Goal: Use online tool/utility: Utilize a website feature to perform a specific function

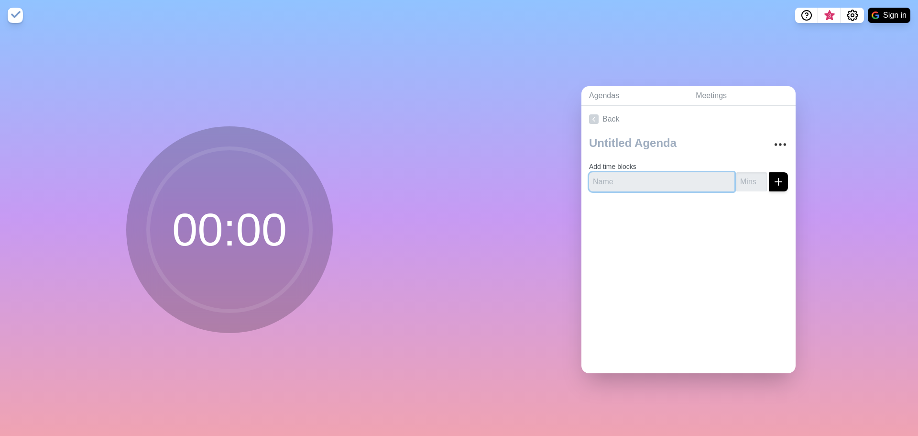
click at [625, 177] on input "text" at bounding box center [661, 181] width 145 height 19
type input "Question 1"
click at [686, 231] on div at bounding box center [688, 218] width 214 height 38
click at [773, 179] on icon "submit" at bounding box center [778, 181] width 11 height 11
click at [753, 174] on input "1" at bounding box center [751, 181] width 31 height 19
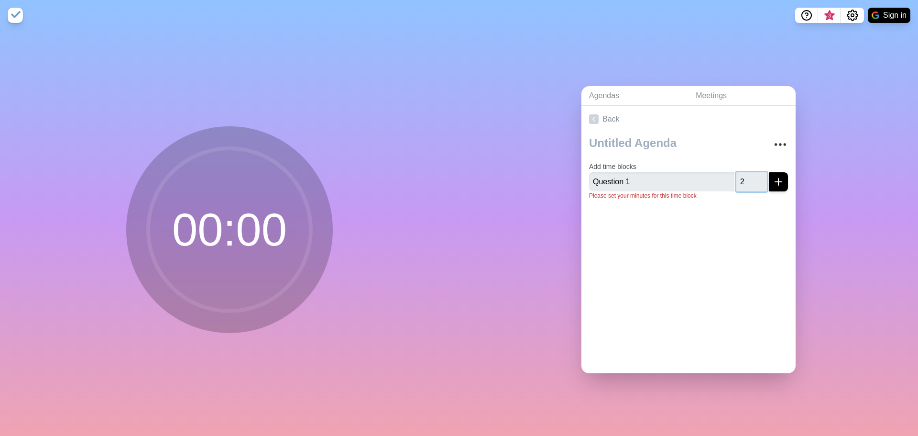
click at [753, 174] on input "2" at bounding box center [751, 181] width 31 height 19
click at [752, 174] on input "3" at bounding box center [751, 181] width 31 height 19
click at [752, 174] on input "4" at bounding box center [751, 181] width 31 height 19
type input "5"
click at [752, 174] on input "5" at bounding box center [751, 181] width 31 height 19
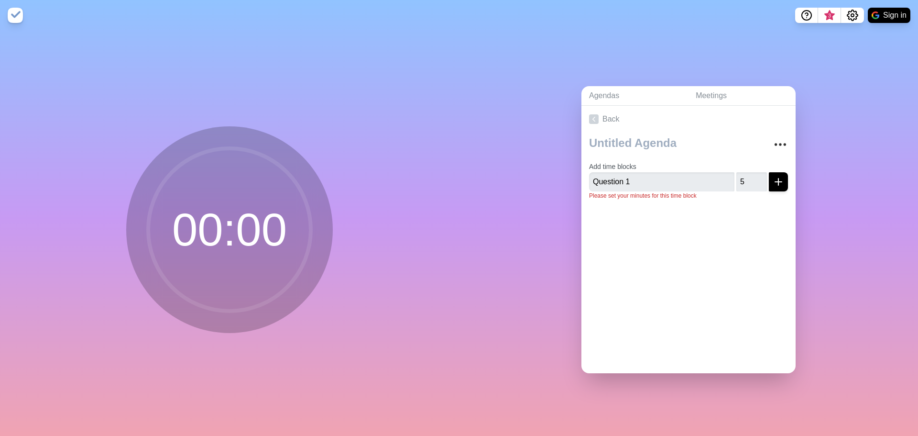
click at [753, 209] on div at bounding box center [688, 226] width 214 height 38
click at [775, 182] on line "submit" at bounding box center [778, 182] width 7 height 0
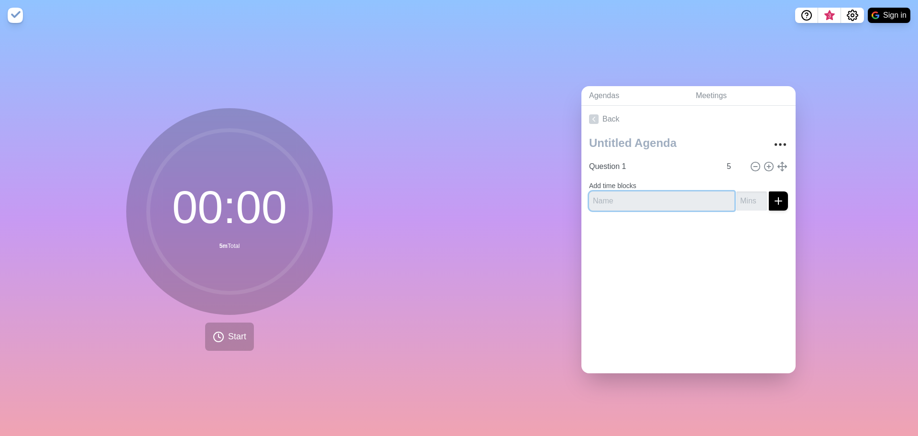
click at [650, 200] on input "text" at bounding box center [661, 200] width 145 height 19
type input "Question 2"
click at [740, 197] on input "number" at bounding box center [751, 200] width 31 height 19
type input "5"
click at [773, 199] on icon "submit" at bounding box center [778, 200] width 11 height 11
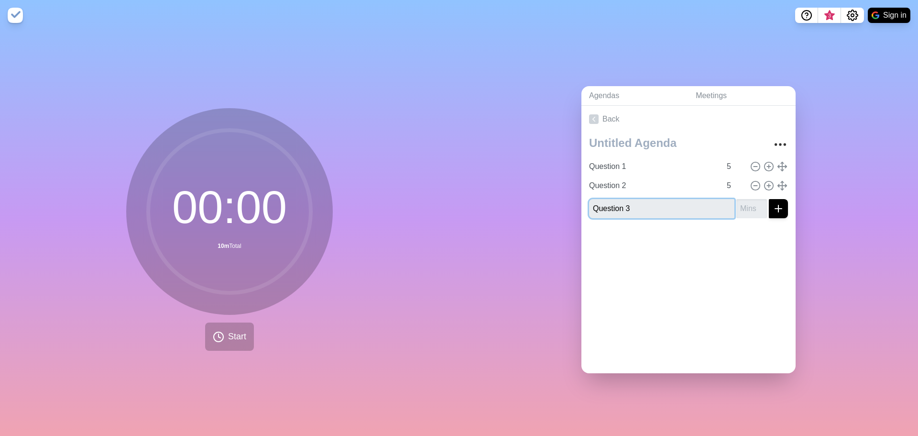
type input "Question 3"
click at [739, 205] on input "number" at bounding box center [751, 208] width 31 height 19
type input "5"
click at [730, 270] on div "Back Question 1 5 Question 2 5 Question 3 5" at bounding box center [688, 239] width 214 height 267
click at [727, 251] on div at bounding box center [688, 245] width 214 height 38
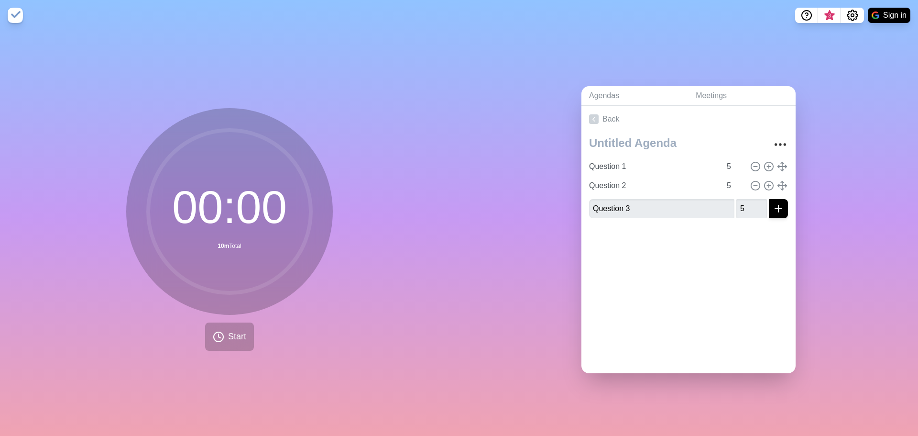
click at [750, 236] on div at bounding box center [688, 245] width 214 height 38
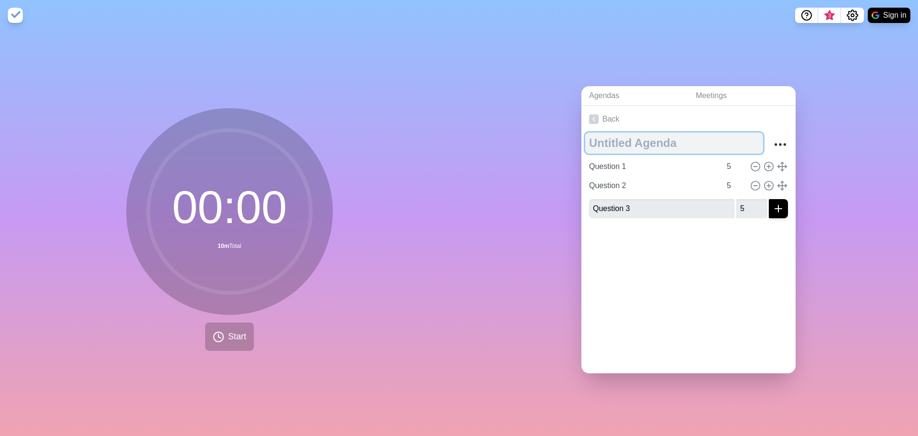
click at [657, 146] on textarea at bounding box center [674, 142] width 178 height 21
type textarea "Interview"
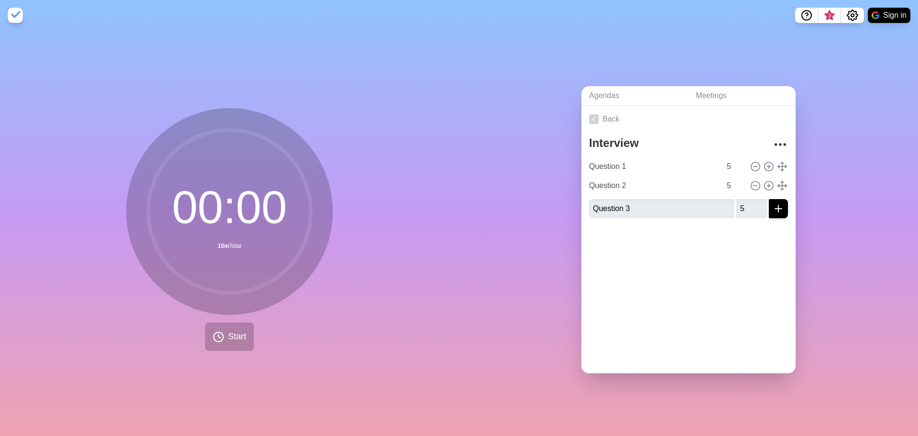
click at [688, 320] on div "Back Interview Question 1 5 Question 2 5 Question 3 5" at bounding box center [688, 239] width 214 height 267
click at [773, 145] on icon "More" at bounding box center [780, 144] width 15 height 15
click at [727, 266] on div "Back Interview Clear time blocks Duplicate agenda Delete agenda Archive Questio…" at bounding box center [688, 239] width 214 height 267
click at [266, 331] on div "00 : 00 10m Total Start" at bounding box center [229, 229] width 207 height 242
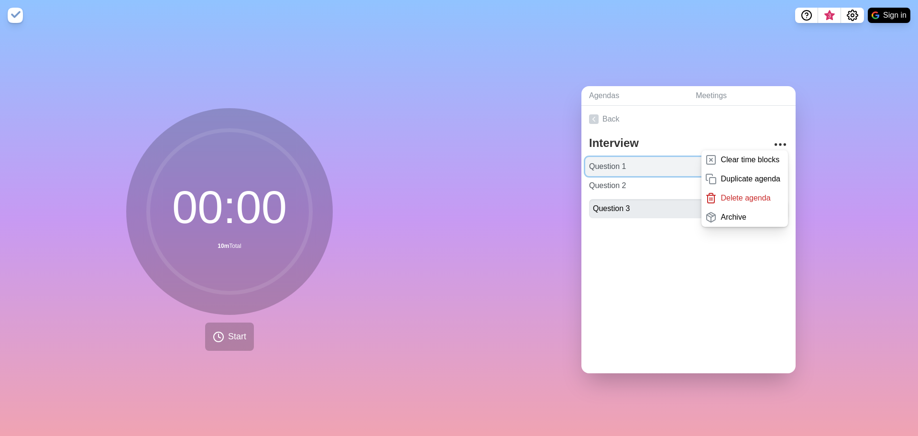
click at [617, 162] on input "Question 1" at bounding box center [653, 166] width 136 height 19
click at [613, 164] on input "Question 1" at bounding box center [653, 166] width 136 height 19
click at [632, 252] on div at bounding box center [688, 245] width 214 height 38
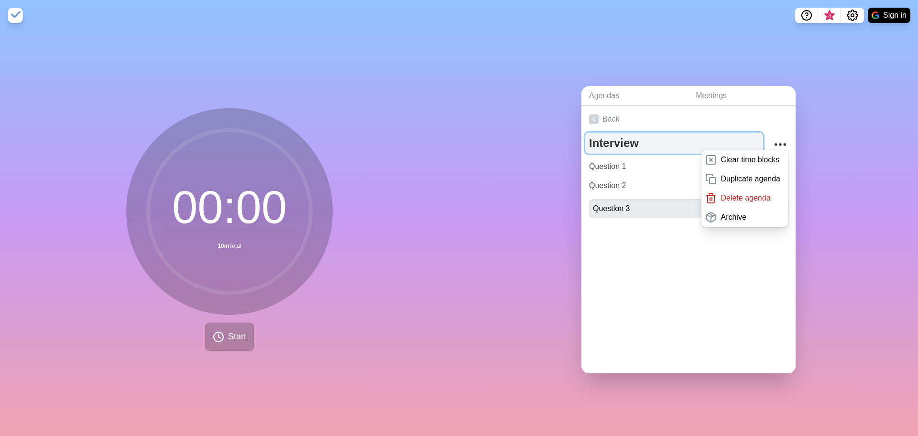
click at [743, 137] on textarea "Interview" at bounding box center [674, 142] width 178 height 21
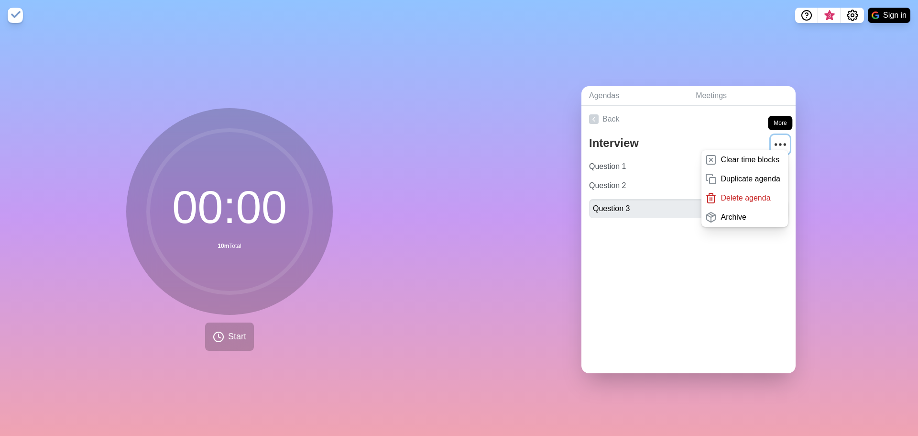
click at [780, 144] on circle "More" at bounding box center [780, 144] width 1 height 1
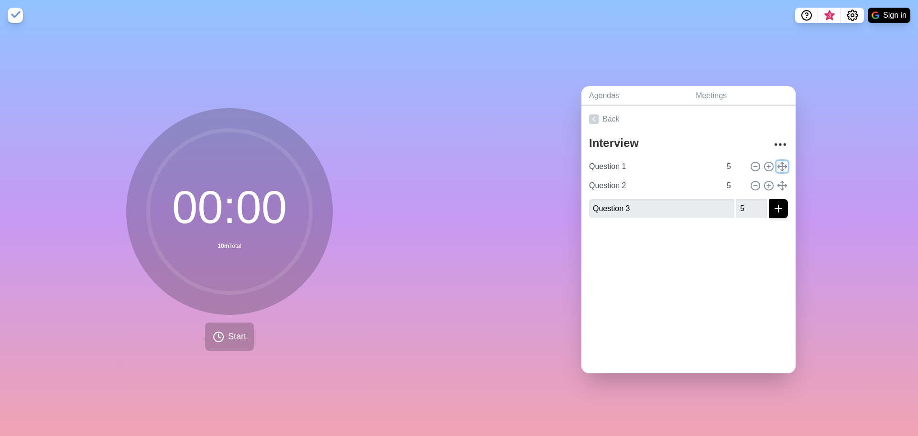
click at [781, 169] on polyline at bounding box center [782, 169] width 3 height 1
click at [747, 247] on div at bounding box center [688, 245] width 214 height 38
click at [620, 164] on input "Question 1" at bounding box center [653, 166] width 136 height 19
click at [624, 264] on div "Back Interview Question 1 5 Question 2 5 Question 3 5" at bounding box center [688, 239] width 214 height 267
click at [710, 86] on link "Meetings" at bounding box center [742, 96] width 108 height 20
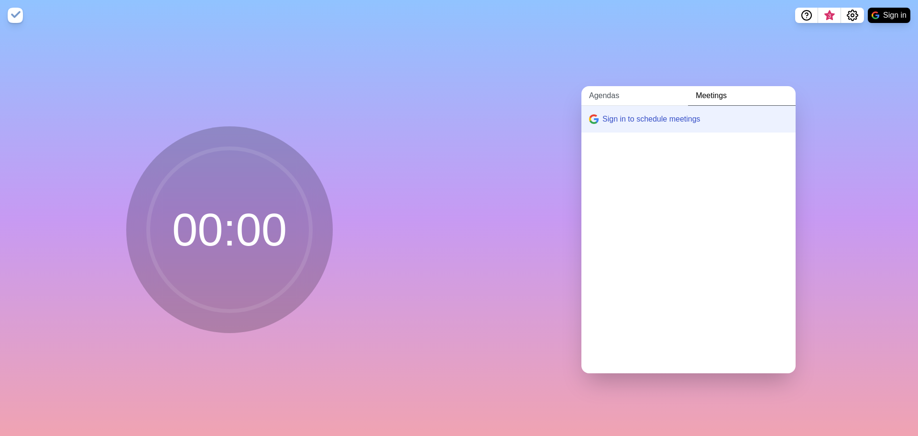
click at [610, 93] on link "Agendas" at bounding box center [634, 96] width 107 height 20
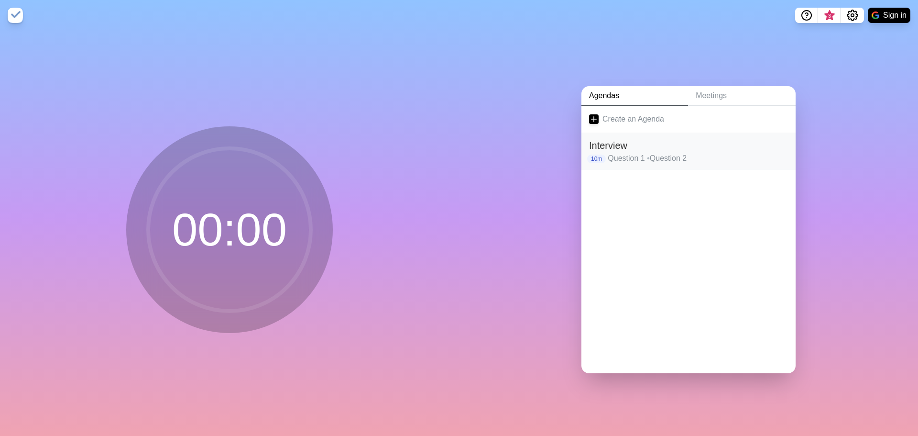
click at [622, 149] on div "Interview 10m Question 1 • Question 2" at bounding box center [688, 150] width 214 height 37
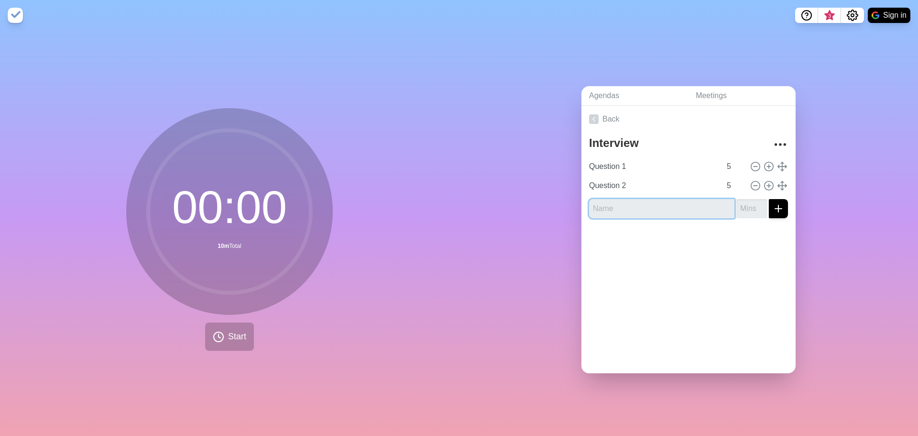
click at [633, 207] on input "text" at bounding box center [661, 208] width 145 height 19
type input "Question 3"
click at [769, 201] on button "submit" at bounding box center [778, 208] width 19 height 19
click at [748, 201] on input "1" at bounding box center [751, 208] width 31 height 19
click at [748, 201] on input "2" at bounding box center [751, 208] width 31 height 19
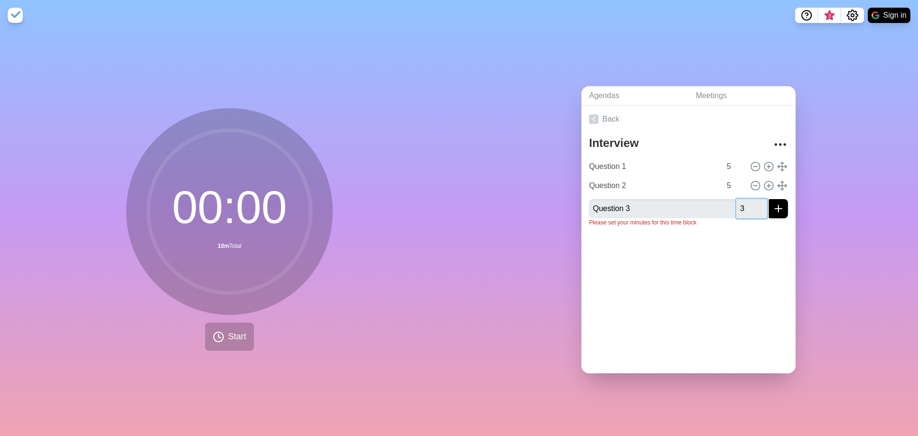
click at [748, 201] on input "3" at bounding box center [751, 208] width 31 height 19
click at [748, 201] on input "4" at bounding box center [751, 208] width 31 height 19
type input "5"
click at [748, 201] on input "5" at bounding box center [751, 208] width 31 height 19
click at [728, 265] on div at bounding box center [688, 253] width 214 height 38
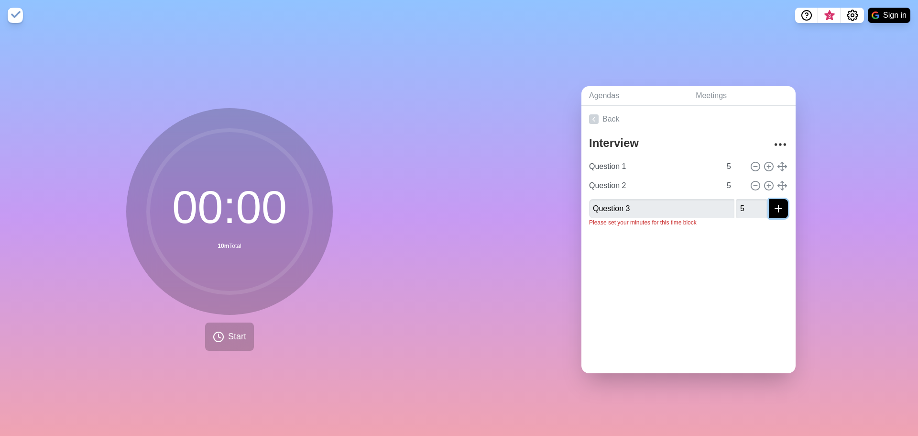
click at [774, 206] on button "submit" at bounding box center [778, 208] width 19 height 19
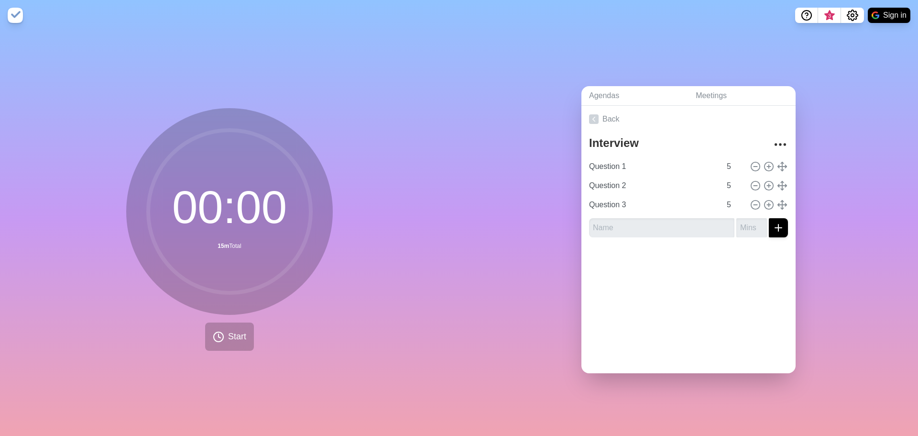
click at [735, 293] on div "Back Interview Question 1 5 Question 2 5 Question 3 5" at bounding box center [688, 239] width 214 height 267
click at [230, 335] on span "Start" at bounding box center [237, 336] width 18 height 13
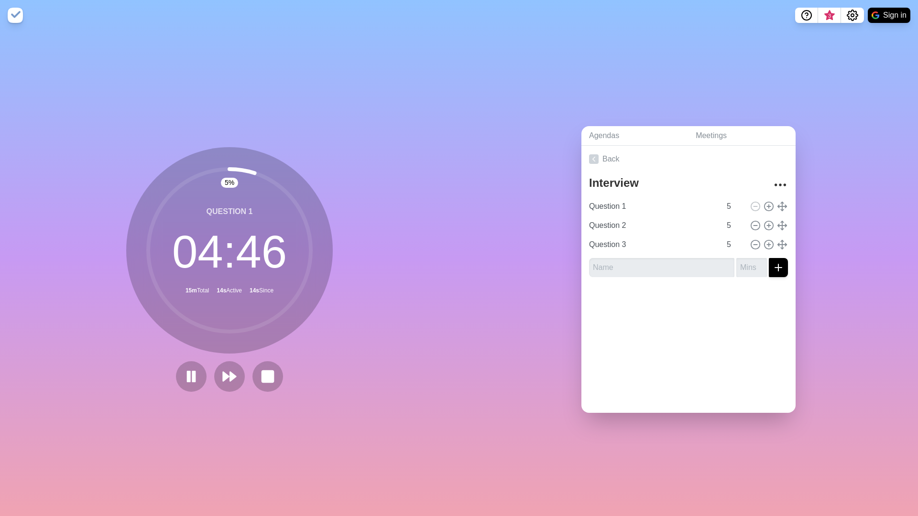
drag, startPoint x: 493, startPoint y: 402, endPoint x: 493, endPoint y: 394, distance: 7.6
click at [493, 402] on div "Agendas Meetings Back Interview Question 1 5 Question 2 5 Question 3 5" at bounding box center [688, 274] width 459 height 486
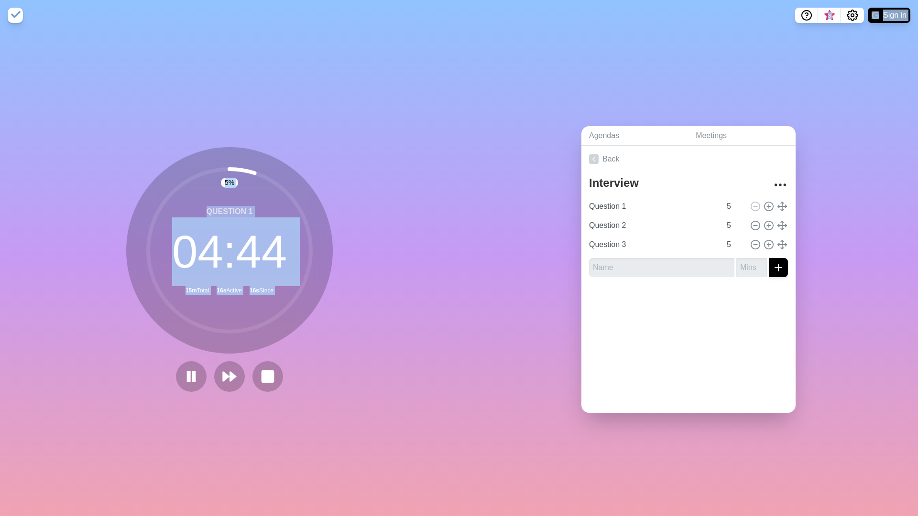
drag, startPoint x: 614, startPoint y: 4, endPoint x: 500, endPoint y: 124, distance: 166.0
click at [500, 124] on main "3 Sign in 5 % Question 1 04 : 44 15m Total 16s Active 16s Since Agendas Meeting…" at bounding box center [459, 258] width 918 height 516
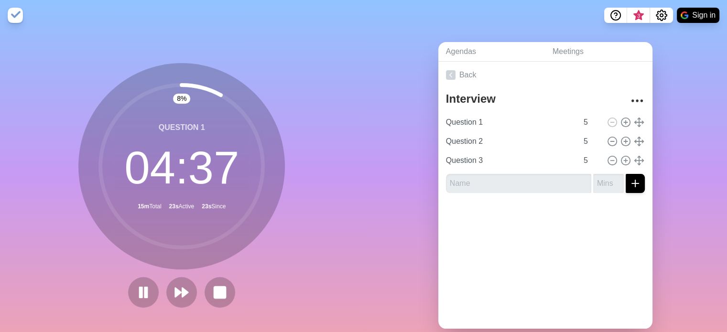
click at [676, 159] on div "Agendas Meetings Back Interview Question 1 5 Question 2 5 Question 3 5" at bounding box center [546, 189] width 364 height 317
